Goal: Transaction & Acquisition: Purchase product/service

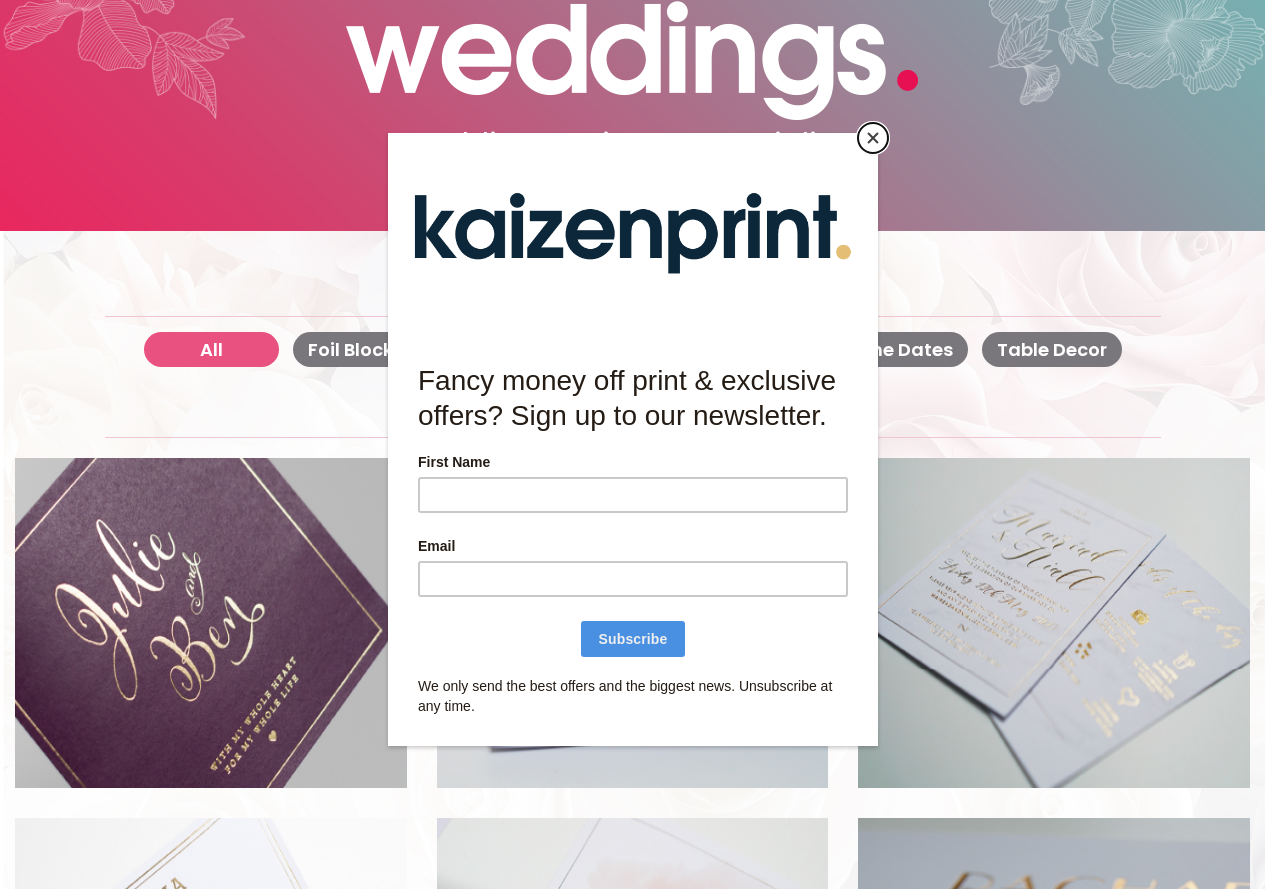
click at [876, 136] on button "Close" at bounding box center [873, 138] width 30 height 30
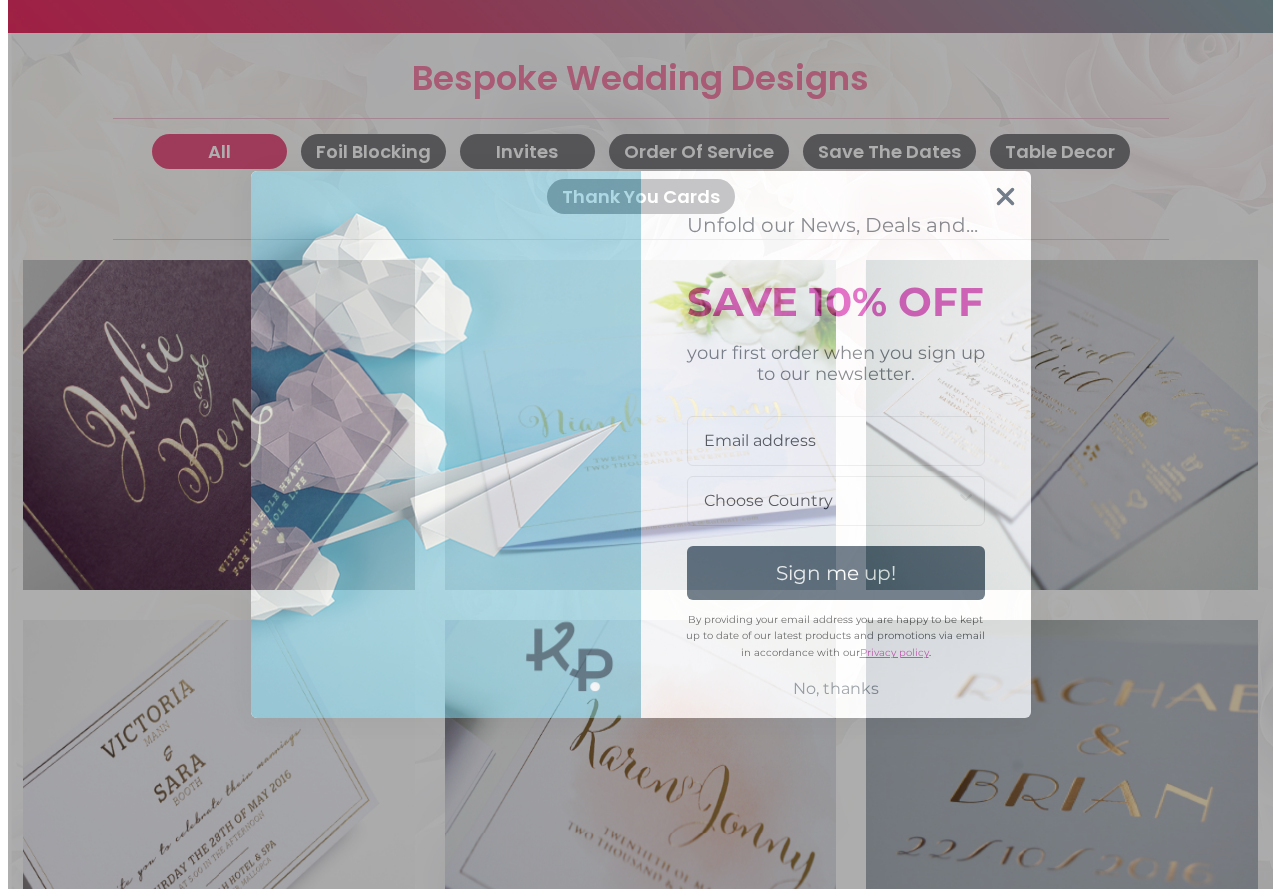
scroll to position [803, 0]
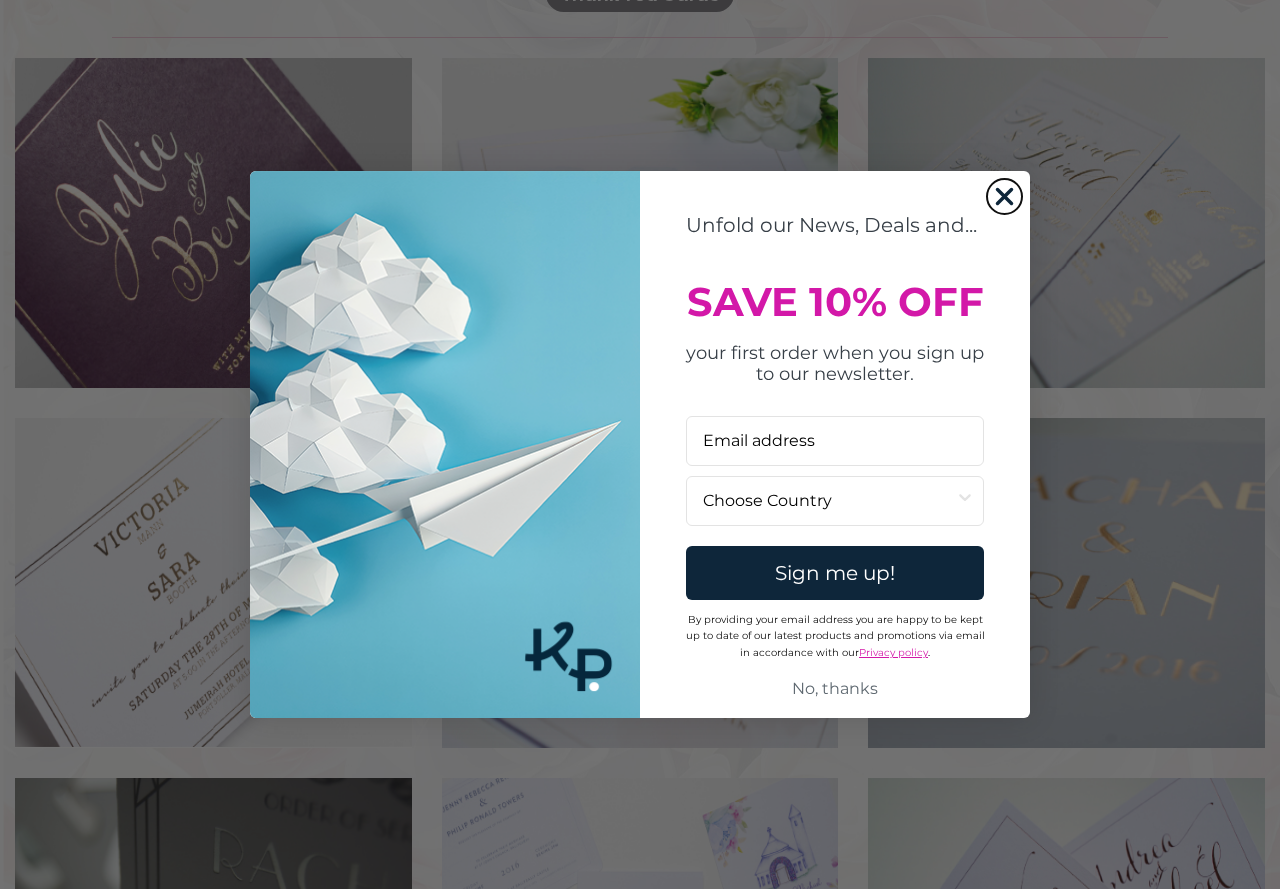
click at [1004, 196] on icon "Close dialog" at bounding box center [1005, 196] width 14 height 14
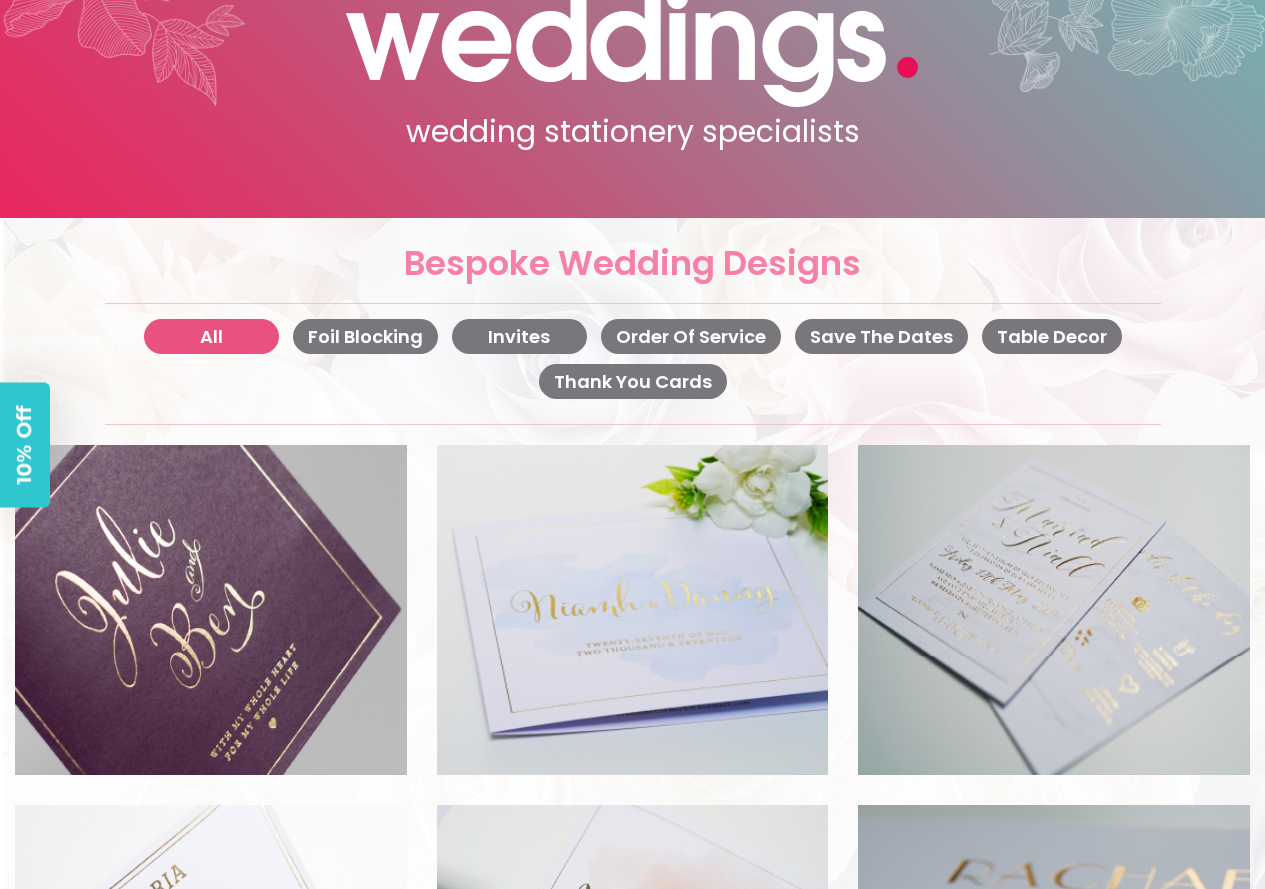
scroll to position [402, 0]
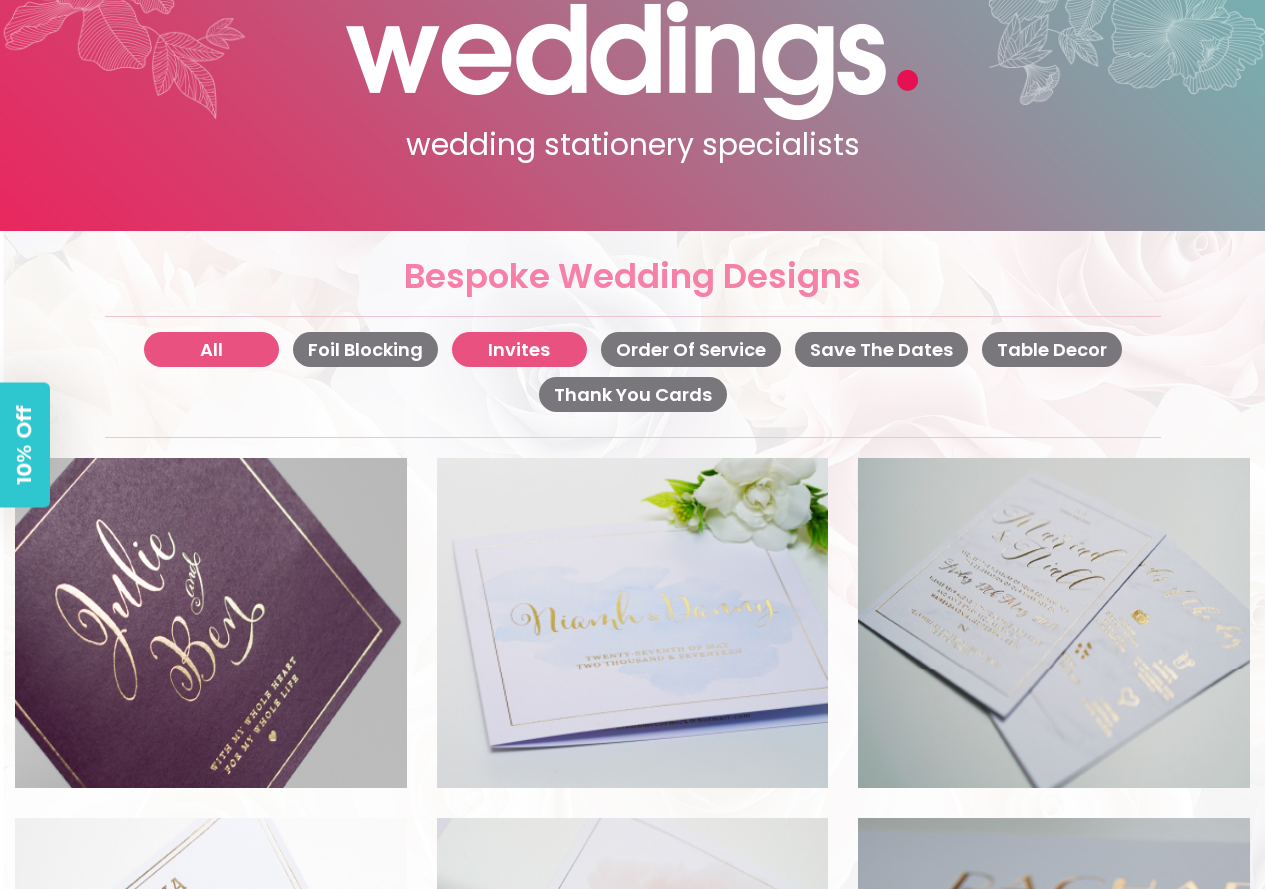
click at [495, 355] on button "Invites" at bounding box center [519, 349] width 135 height 35
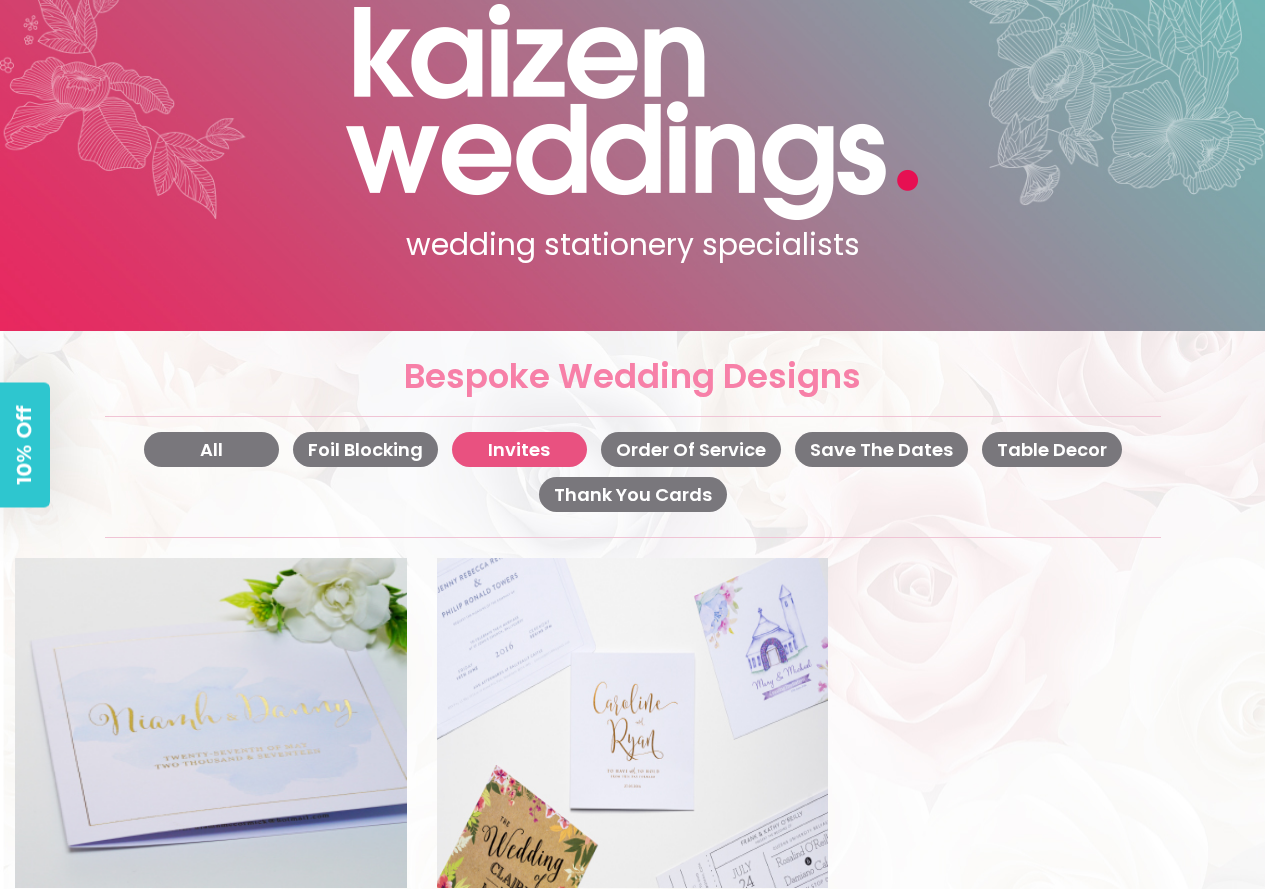
scroll to position [0, 0]
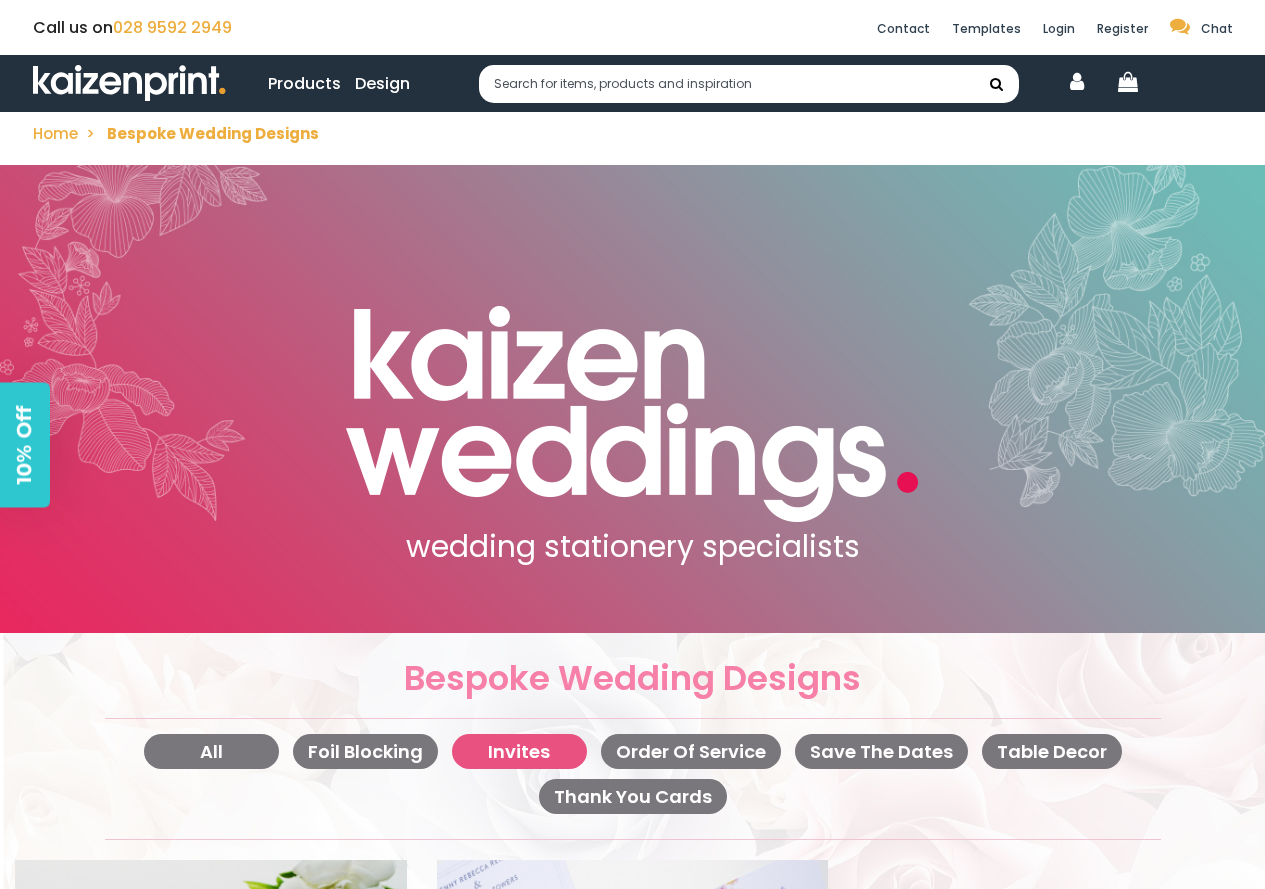
click at [300, 76] on link "Products" at bounding box center [304, 83] width 73 height 25
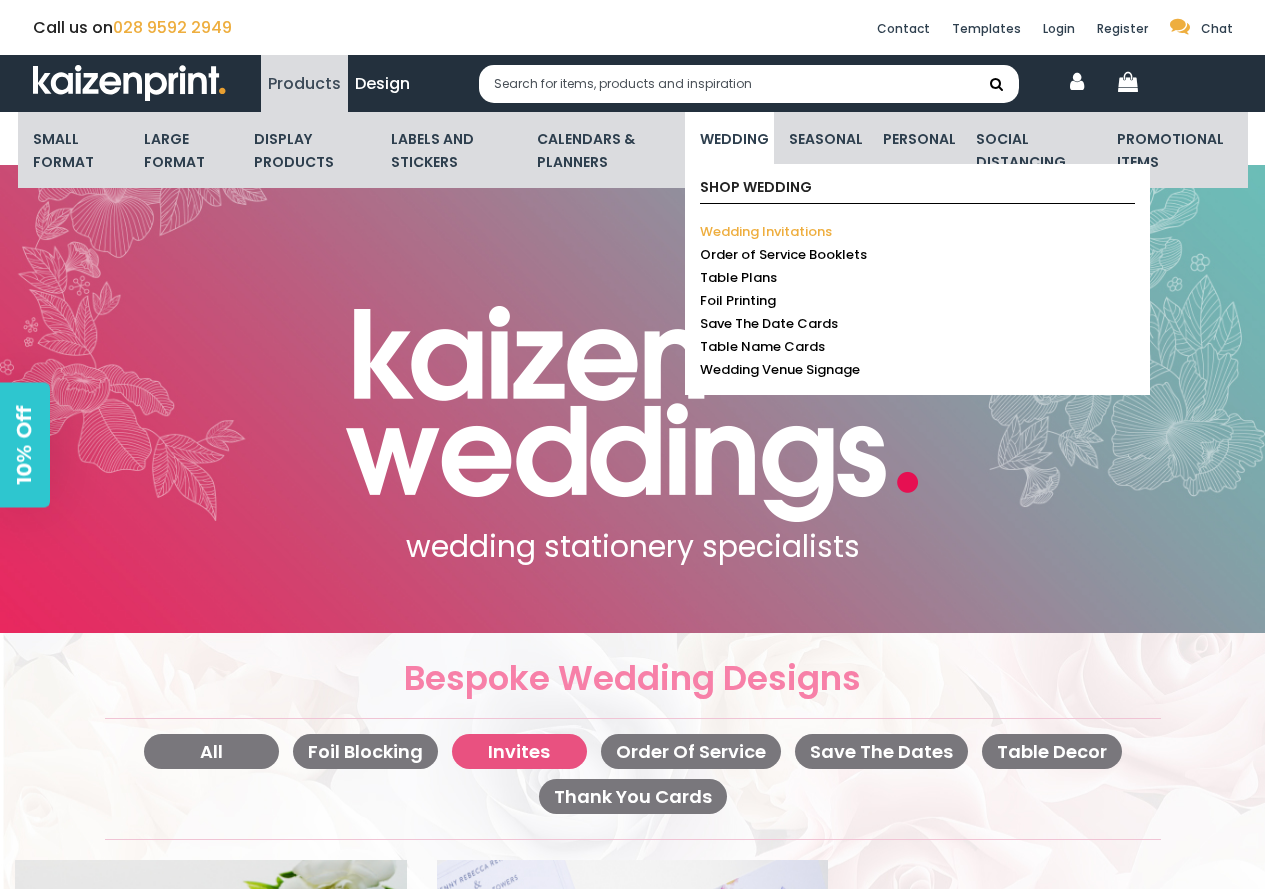
click at [766, 235] on link "Wedding Invitations" at bounding box center [766, 231] width 132 height 19
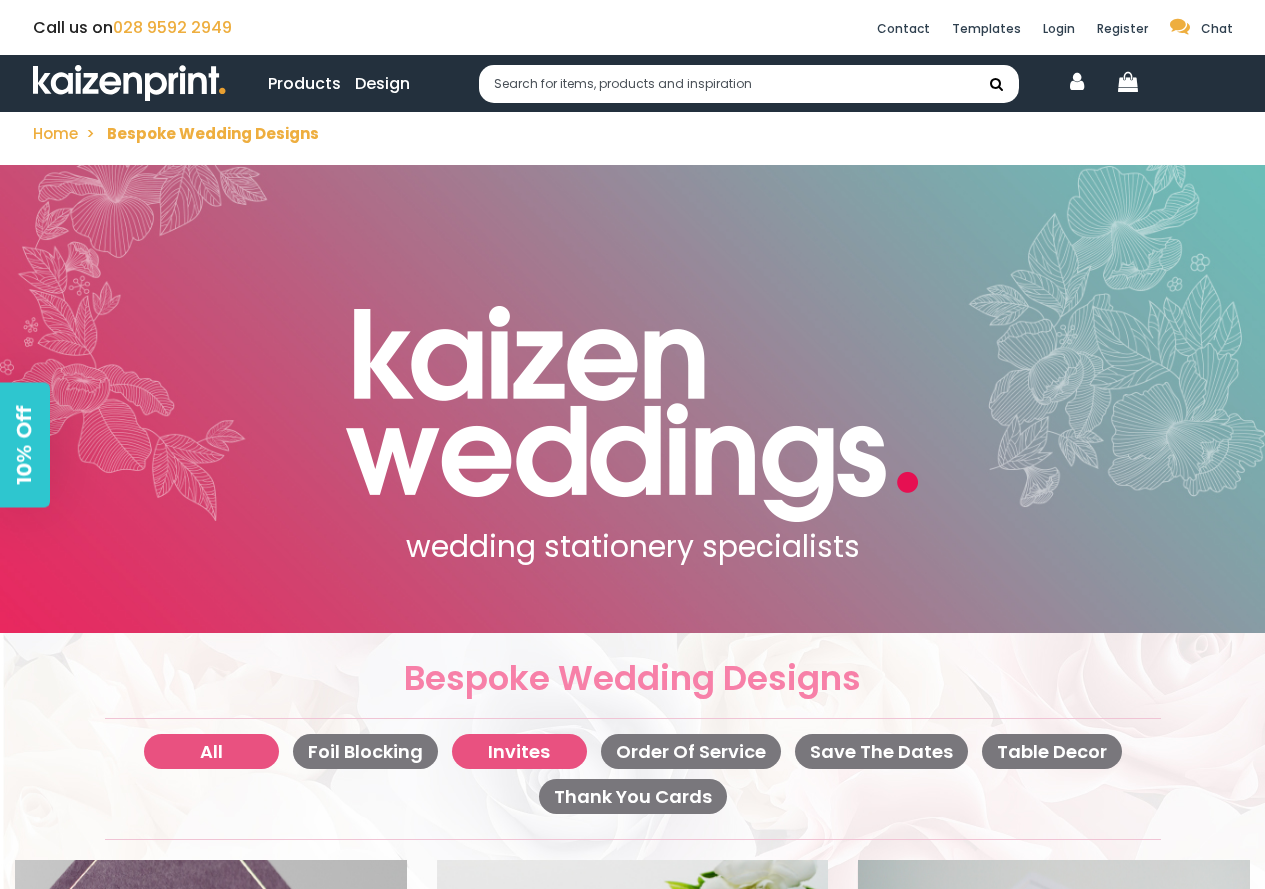
click at [528, 758] on button "Invites" at bounding box center [519, 751] width 135 height 35
